Goal: Information Seeking & Learning: Check status

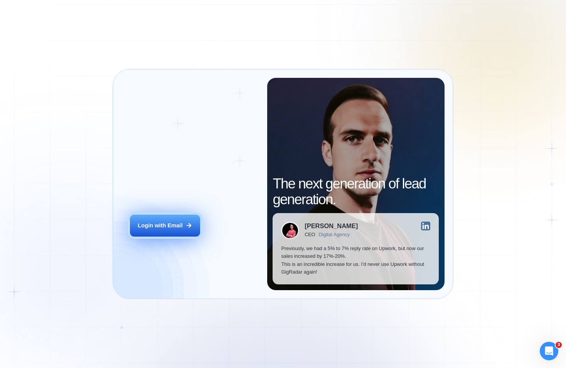
click at [177, 227] on div "Login with Email" at bounding box center [160, 226] width 45 height 8
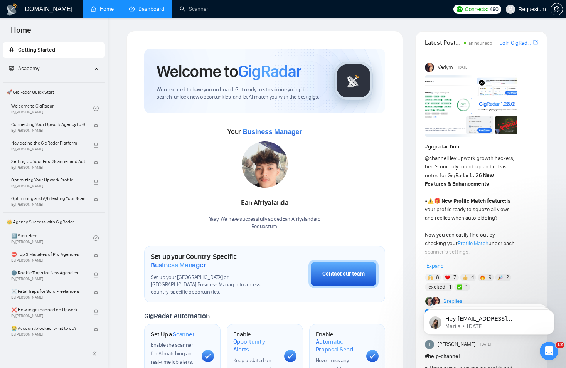
click at [151, 10] on link "Dashboard" at bounding box center [146, 9] width 35 height 7
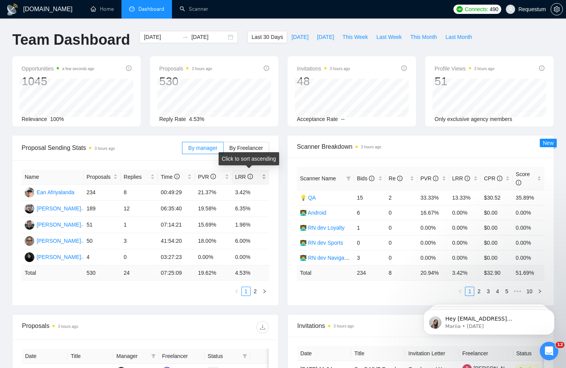
click at [242, 175] on span "LRR" at bounding box center [244, 177] width 18 height 6
click at [253, 291] on link "2" at bounding box center [255, 291] width 8 height 8
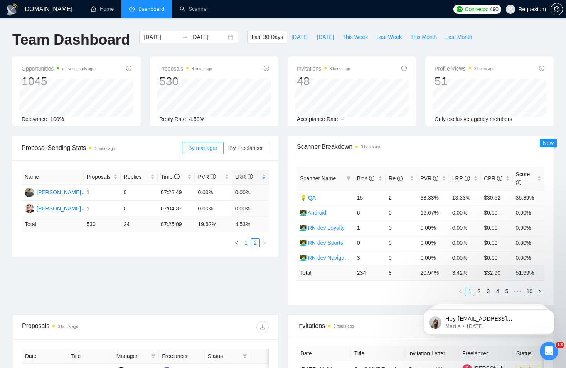
click at [246, 240] on link "1" at bounding box center [246, 243] width 8 height 8
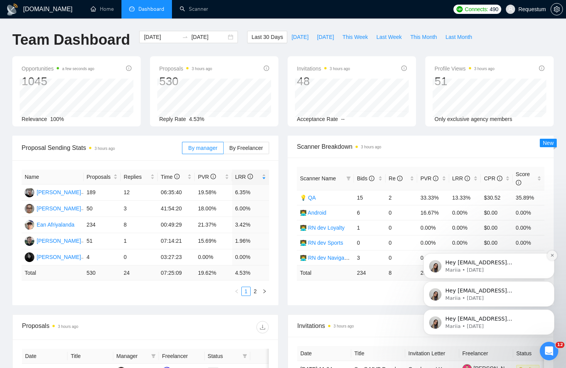
click at [553, 253] on icon "Dismiss notification" at bounding box center [552, 255] width 4 height 4
click at [550, 283] on icon "Dismiss notification" at bounding box center [552, 284] width 4 height 4
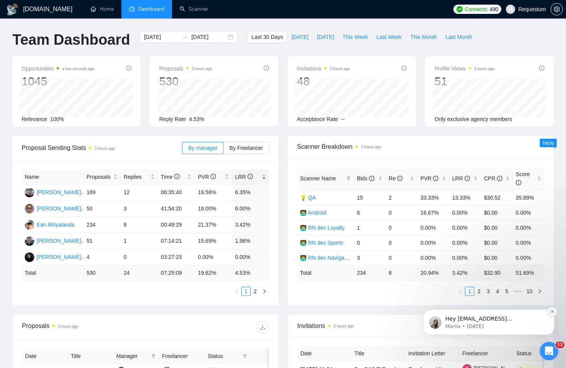
click at [551, 310] on icon "Dismiss notification" at bounding box center [552, 312] width 4 height 4
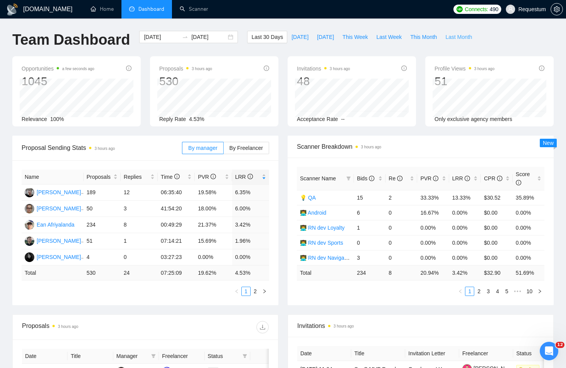
click at [457, 38] on span "Last Month" at bounding box center [458, 37] width 27 height 8
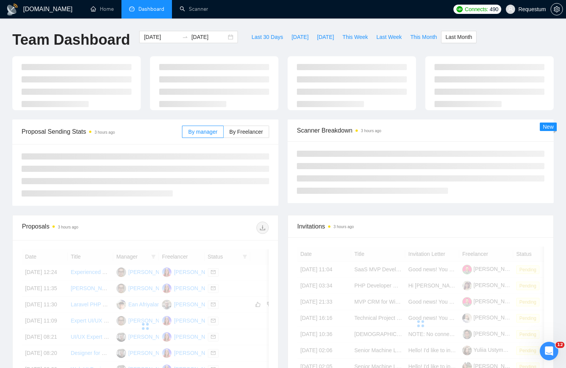
type input "2025-08-01"
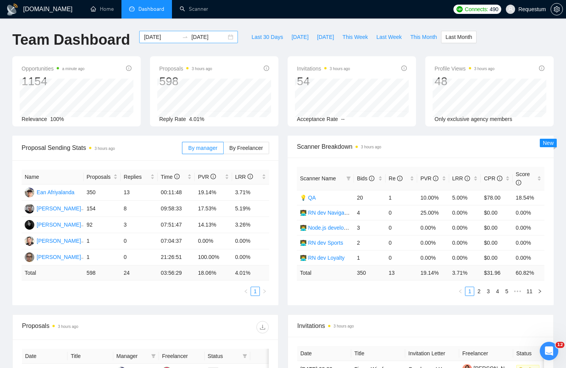
click at [202, 38] on input "2025-08-31" at bounding box center [208, 37] width 35 height 8
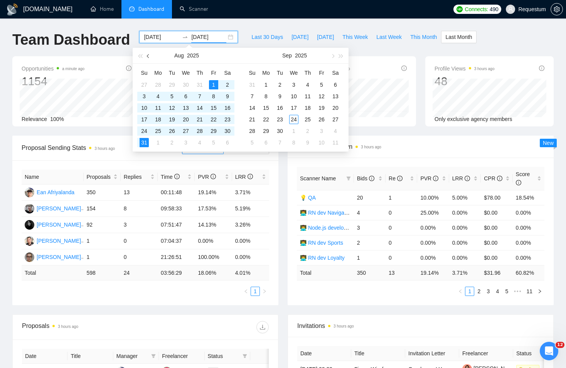
click at [147, 56] on span "button" at bounding box center [149, 56] width 4 height 4
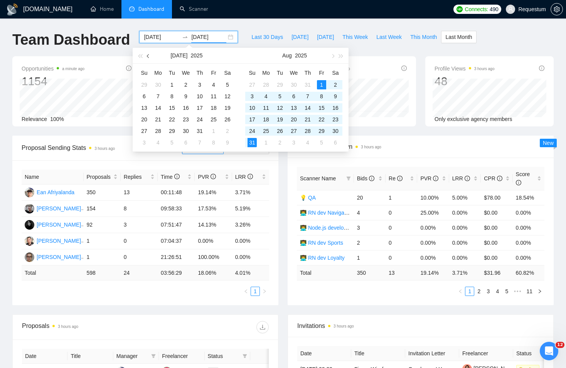
click at [147, 56] on span "button" at bounding box center [149, 56] width 4 height 4
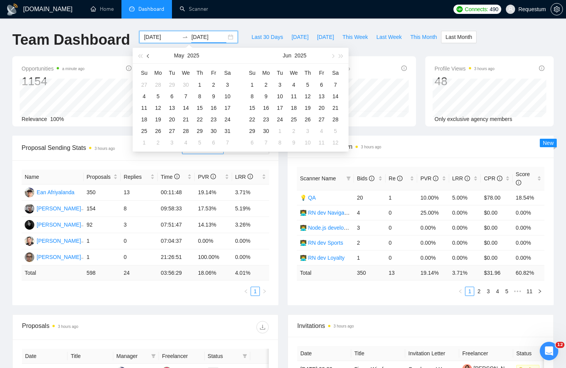
click at [147, 56] on span "button" at bounding box center [149, 56] width 4 height 4
click at [148, 57] on span "button" at bounding box center [149, 56] width 4 height 4
type input "2025-01-01"
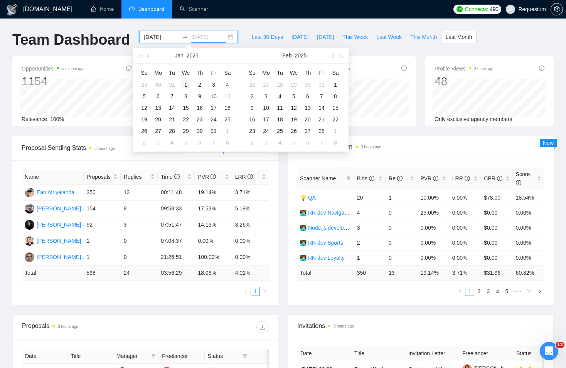
click at [187, 82] on div "1" at bounding box center [185, 84] width 9 height 9
click at [150, 37] on input at bounding box center [161, 37] width 35 height 8
click at [214, 37] on input "2025-01-01" at bounding box center [208, 37] width 35 height 8
type input "2025-02-28"
click at [322, 132] on div "28" at bounding box center [321, 130] width 9 height 9
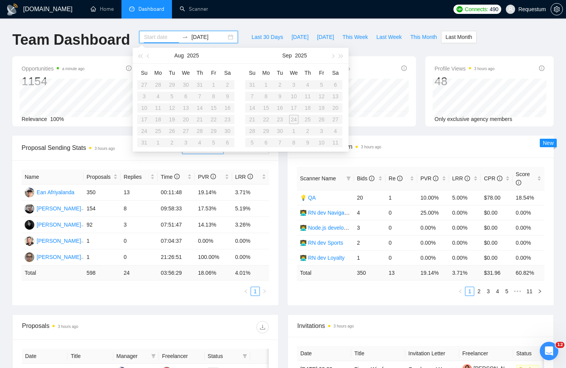
click at [159, 31] on div "2025-02-28" at bounding box center [188, 37] width 99 height 12
click at [158, 37] on input at bounding box center [161, 37] width 35 height 8
click at [151, 56] on button "button" at bounding box center [148, 55] width 8 height 15
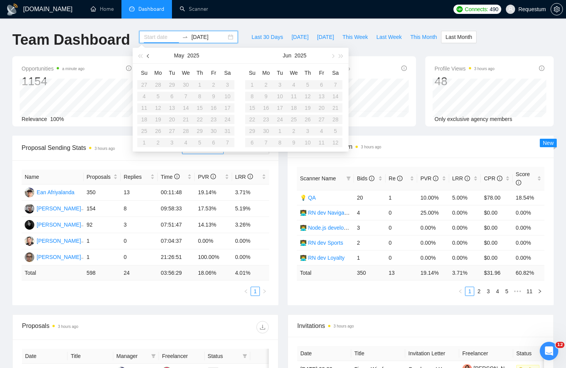
click at [151, 56] on button "button" at bounding box center [148, 55] width 8 height 15
click at [150, 54] on button "button" at bounding box center [148, 55] width 8 height 15
type input "2025-01-01"
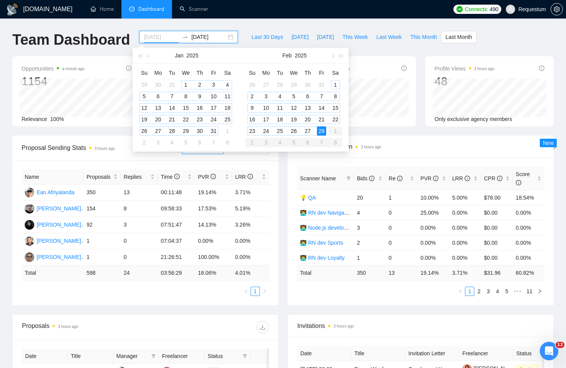
click at [185, 84] on div "1" at bounding box center [185, 84] width 9 height 9
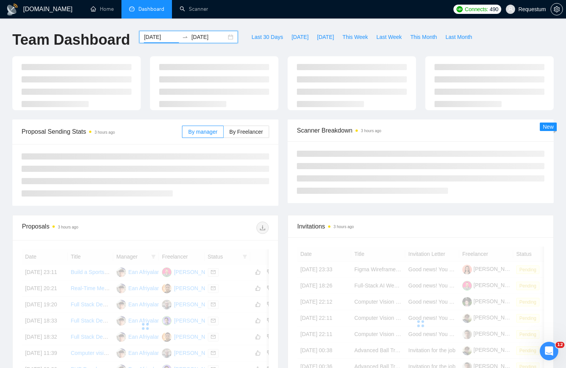
click at [199, 37] on input "2025-02-28" at bounding box center [208, 37] width 35 height 8
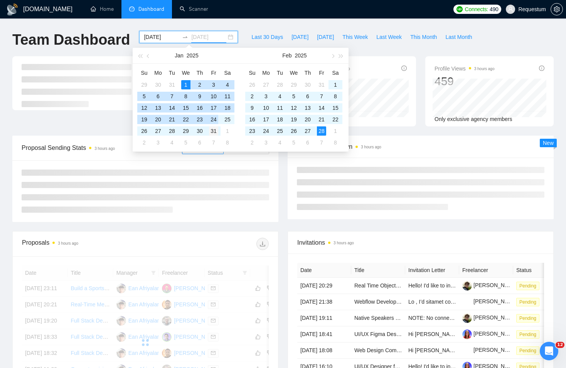
type input "2025-01-31"
click at [216, 127] on div "31" at bounding box center [213, 130] width 9 height 9
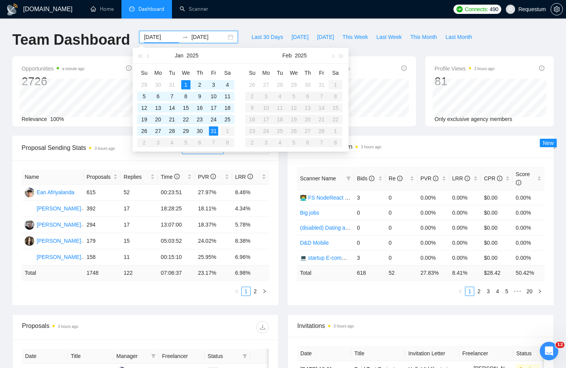
click at [103, 56] on div "Opportunities a minute ago 2726 2025-01-31 Relevant 116 Relevance 100%" at bounding box center [76, 91] width 128 height 70
click at [162, 35] on input "2025-01-01" at bounding box center [161, 37] width 35 height 8
type input "2025-02-01"
click at [335, 85] on div "1" at bounding box center [335, 84] width 9 height 9
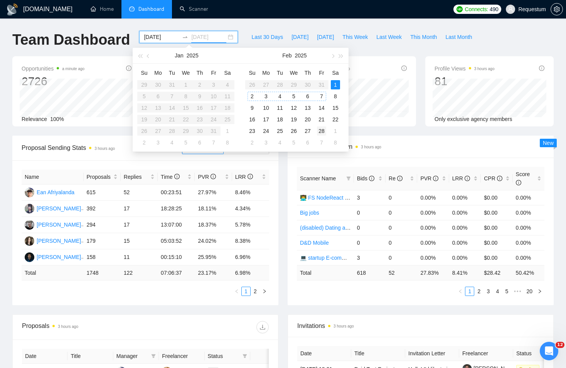
type input "2025-02-28"
click at [324, 131] on div "28" at bounding box center [321, 130] width 9 height 9
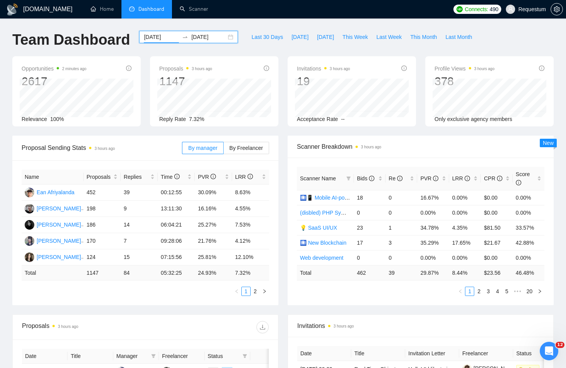
click at [158, 39] on input "2025-02-01" at bounding box center [161, 37] width 35 height 8
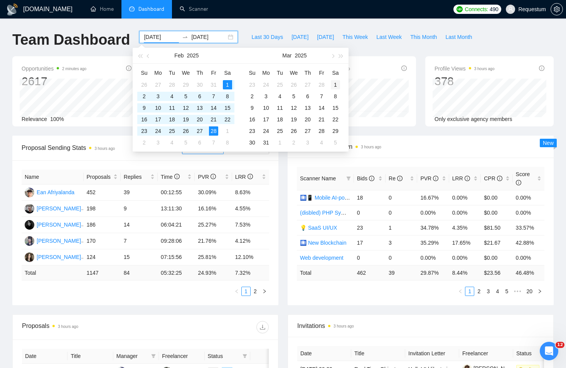
type input "2025-03-01"
click at [338, 83] on div "1" at bounding box center [335, 84] width 9 height 9
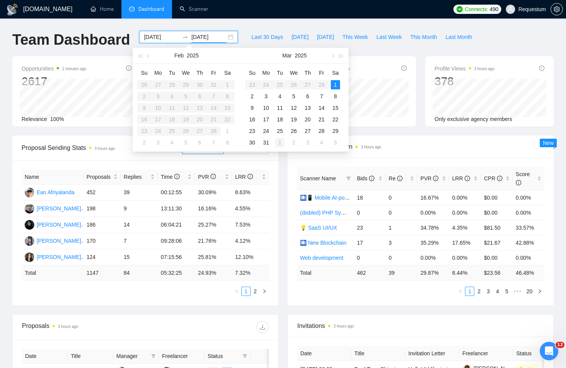
type input "2025-04-01"
type input "2025-03-31"
click at [269, 140] on div "31" at bounding box center [265, 142] width 9 height 9
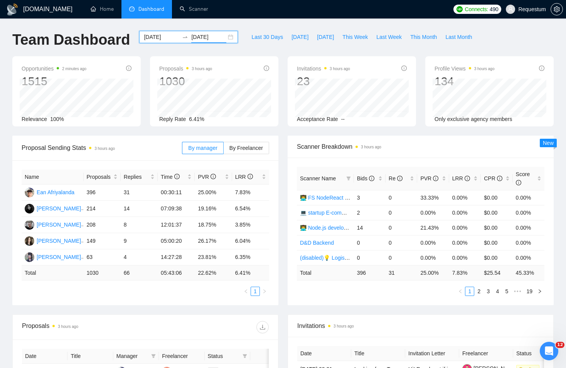
click at [162, 36] on input "2025-03-01" at bounding box center [161, 37] width 35 height 8
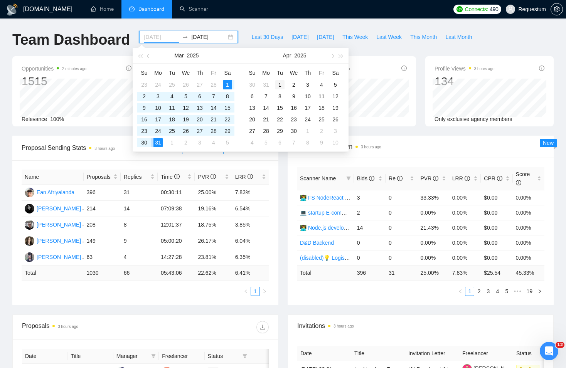
type input "2025-04-01"
click at [280, 82] on div "1" at bounding box center [279, 84] width 9 height 9
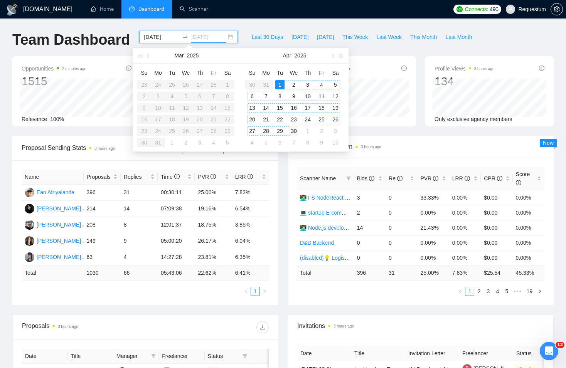
type input "2025-04-30"
click at [298, 131] on td "30" at bounding box center [294, 131] width 14 height 12
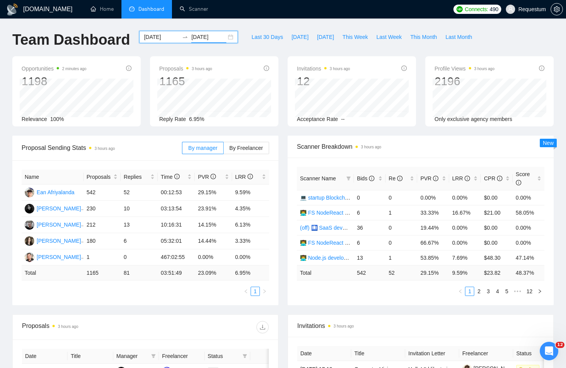
click at [160, 36] on input "2025-04-01" at bounding box center [161, 37] width 35 height 8
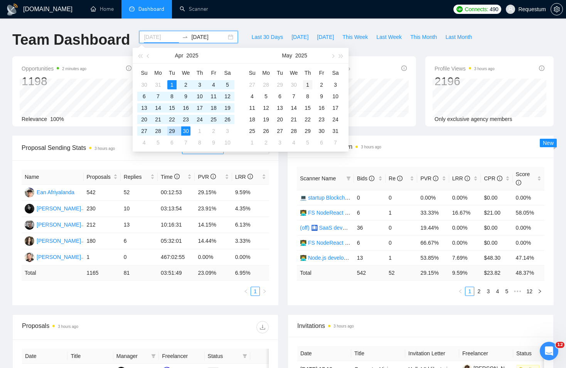
type input "2025-05-01"
click at [307, 85] on div "1" at bounding box center [307, 84] width 9 height 9
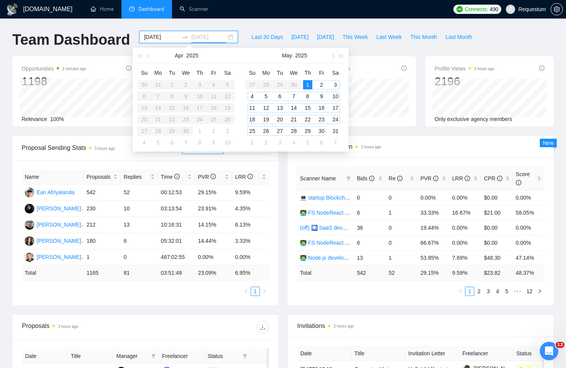
type input "2025-05-31"
click at [338, 131] on div "31" at bounding box center [335, 130] width 9 height 9
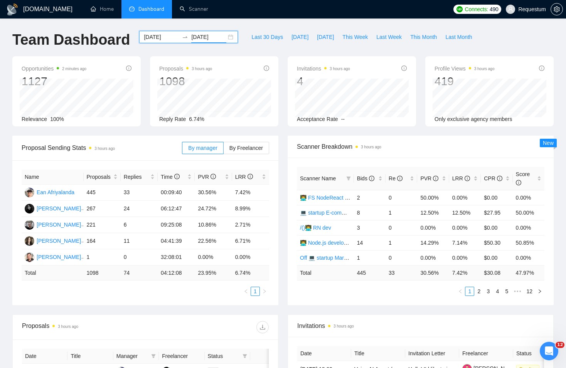
click at [153, 30] on div "GigRadar.io Home Dashboard Scanner Connects: 490 Requestum Team Dashboard 2025-…" at bounding box center [283, 310] width 566 height 620
click at [155, 37] on input "2025-05-01" at bounding box center [161, 37] width 35 height 8
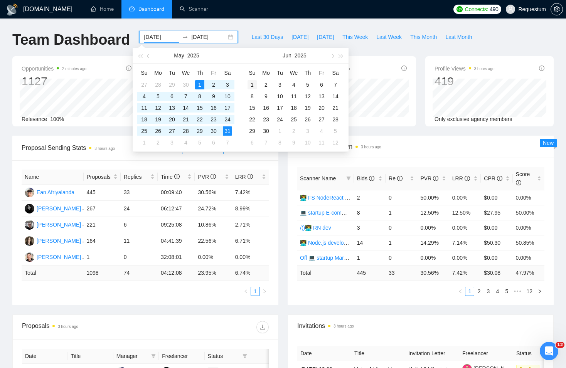
type input "2025-06-01"
click at [253, 85] on div "1" at bounding box center [252, 84] width 9 height 9
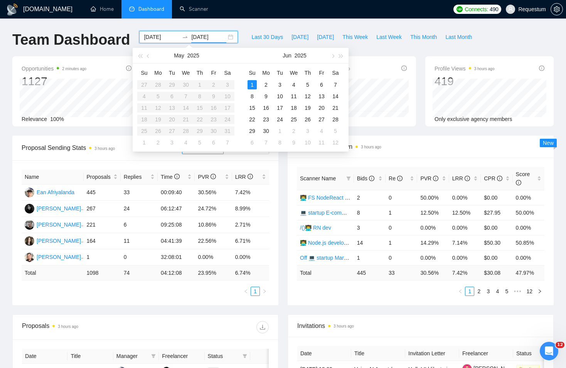
type input "2025-07-10"
type input "2025-06-30"
click at [272, 136] on td "30" at bounding box center [266, 131] width 14 height 12
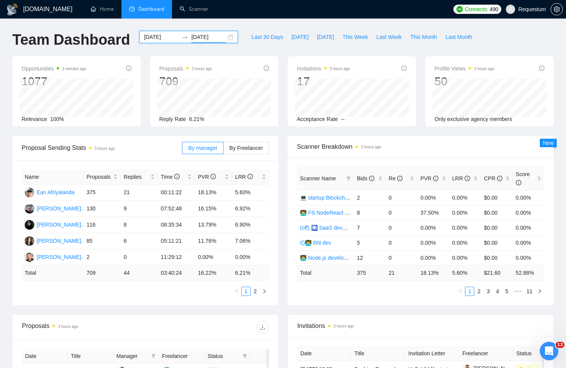
click at [162, 35] on input "2025-06-01" at bounding box center [161, 37] width 35 height 8
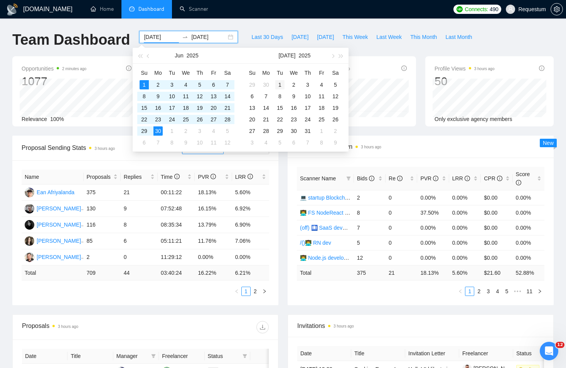
type input "2025-07-01"
click at [281, 82] on div "1" at bounding box center [279, 84] width 9 height 9
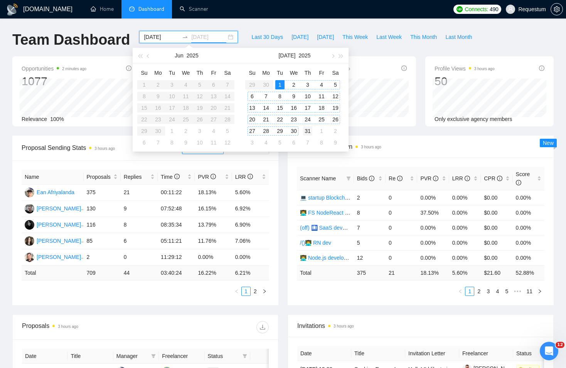
type input "2025-07-31"
click at [312, 132] on div "31" at bounding box center [307, 130] width 9 height 9
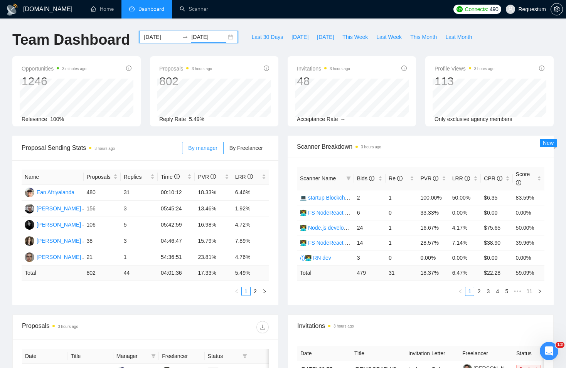
click at [160, 36] on input "2025-07-01" at bounding box center [161, 37] width 35 height 8
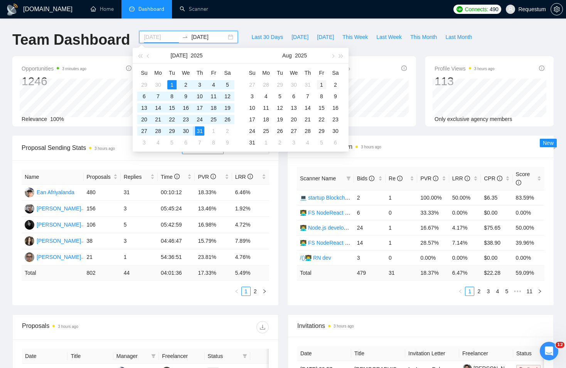
type input "2025-08-01"
click at [322, 79] on td "1" at bounding box center [322, 85] width 14 height 12
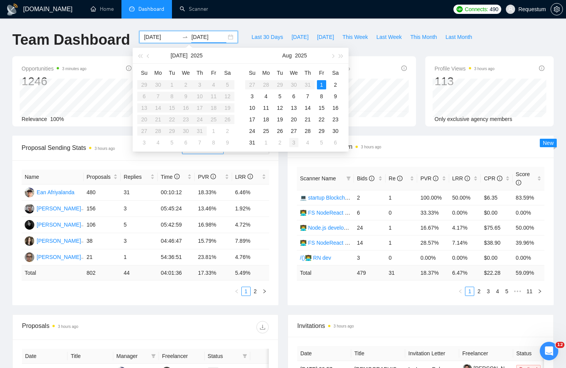
type input "2025-09-03"
type input "2025-08-31"
click at [256, 144] on div "31" at bounding box center [252, 142] width 9 height 9
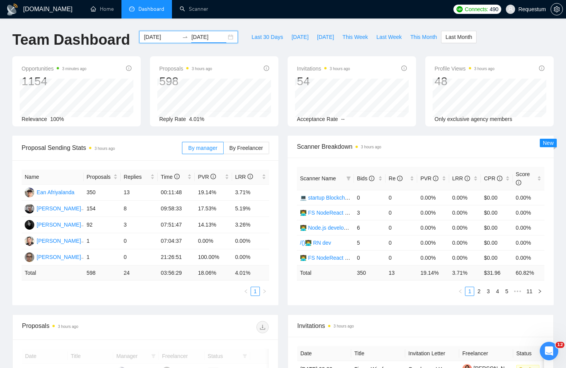
click at [158, 37] on input "2025-08-01" at bounding box center [161, 37] width 35 height 8
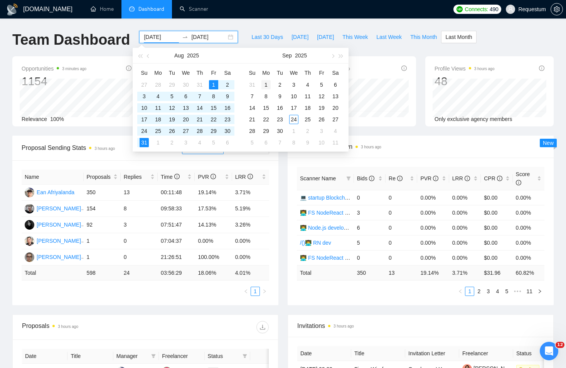
type input "2025-09-01"
click at [265, 83] on div "1" at bounding box center [265, 84] width 9 height 9
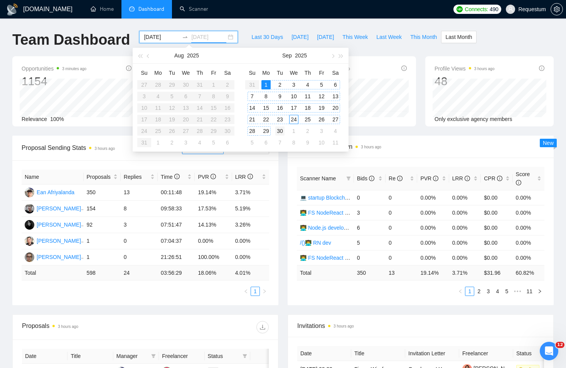
type input "2025-09-30"
click at [280, 131] on div "30" at bounding box center [279, 130] width 9 height 9
